Goal: Information Seeking & Learning: Find specific fact

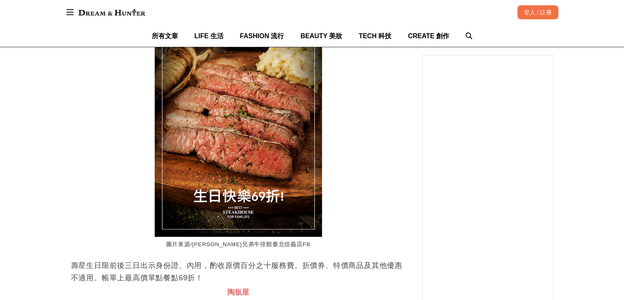
drag, startPoint x: 216, startPoint y: 63, endPoint x: 261, endPoint y: 63, distance: 45.2
click at [261, 21] on h3 "[PERSON_NAME]兄弟牛排" at bounding box center [238, 15] width 335 height 9
copy span "[PERSON_NAME]兄弟牛排"
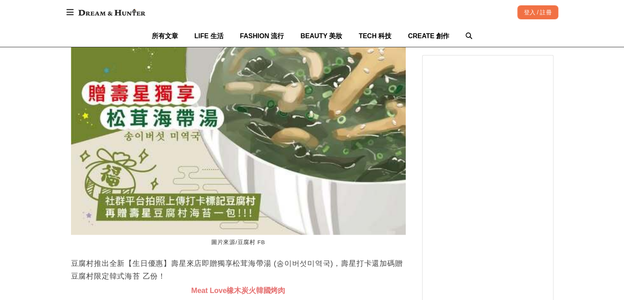
scroll to position [0, 1396]
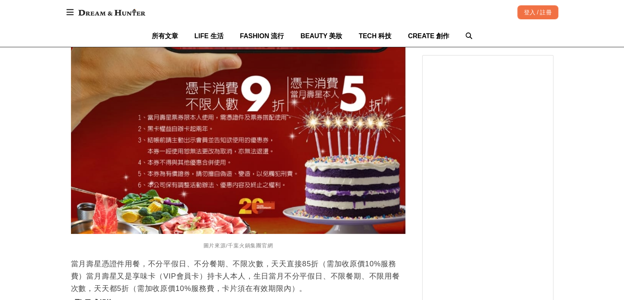
scroll to position [3449, 0]
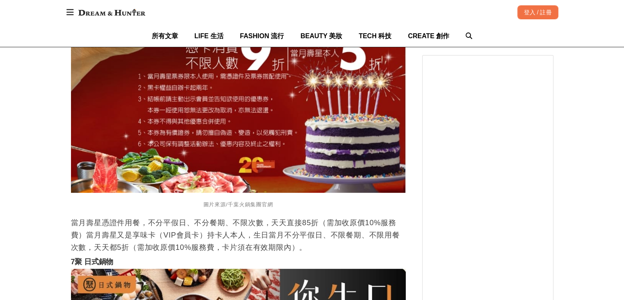
click at [236, 212] on figcaption "圖片來源/千葉火鍋集團官網" at bounding box center [238, 205] width 335 height 16
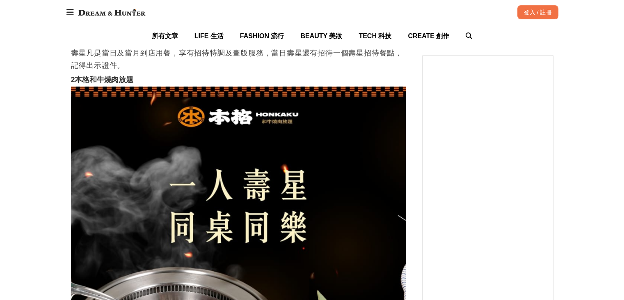
scroll to position [5091, 0]
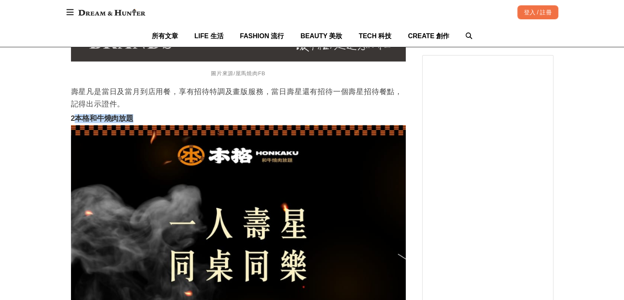
drag, startPoint x: 75, startPoint y: 119, endPoint x: 134, endPoint y: 121, distance: 59.6
click at [134, 121] on h3 "2本格和牛燒肉放題" at bounding box center [238, 118] width 335 height 9
copy strong "本格和牛燒肉放題"
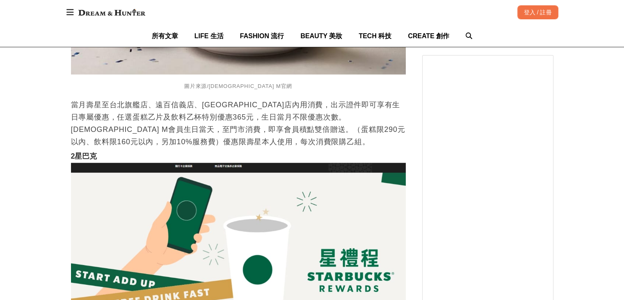
scroll to position [13303, 0]
